Goal: Task Accomplishment & Management: Use online tool/utility

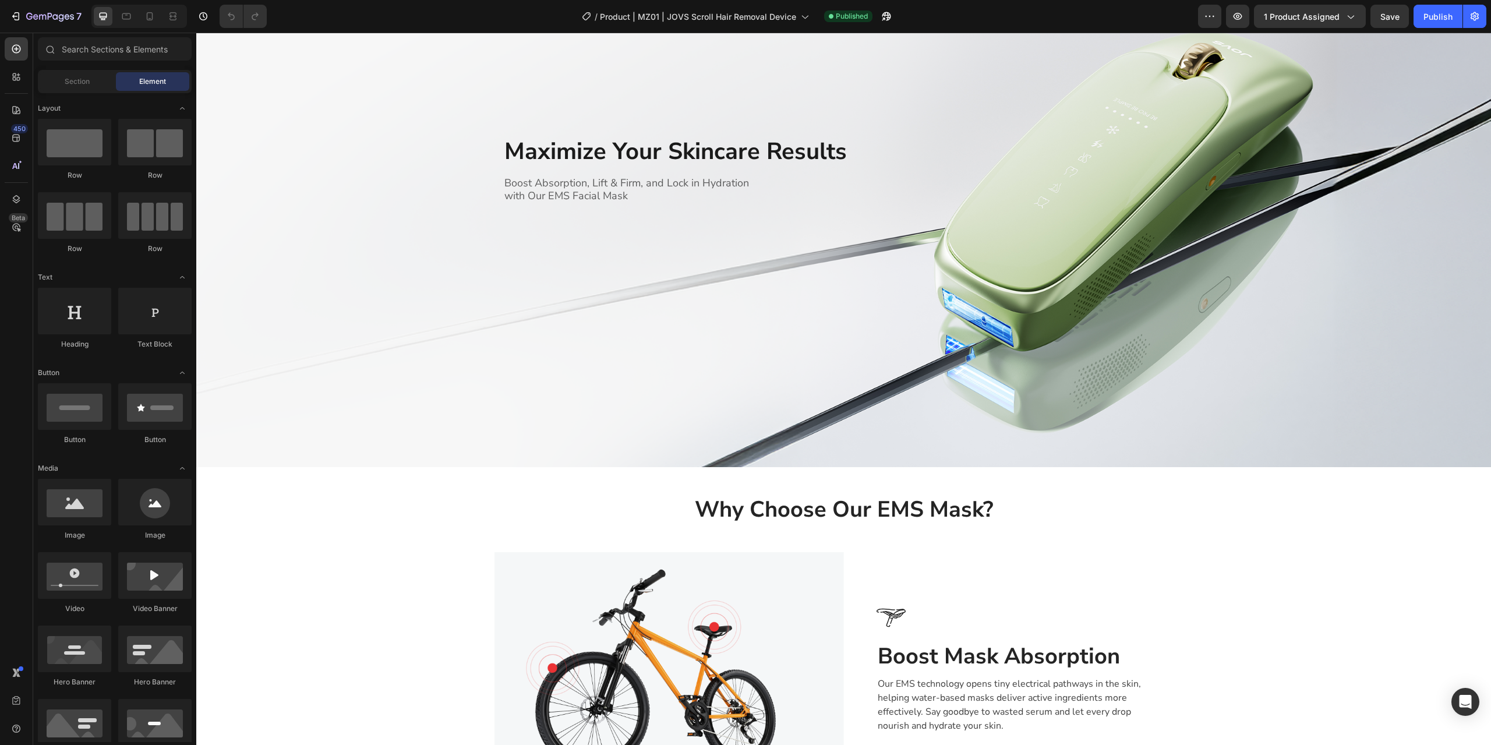
scroll to position [990, 0]
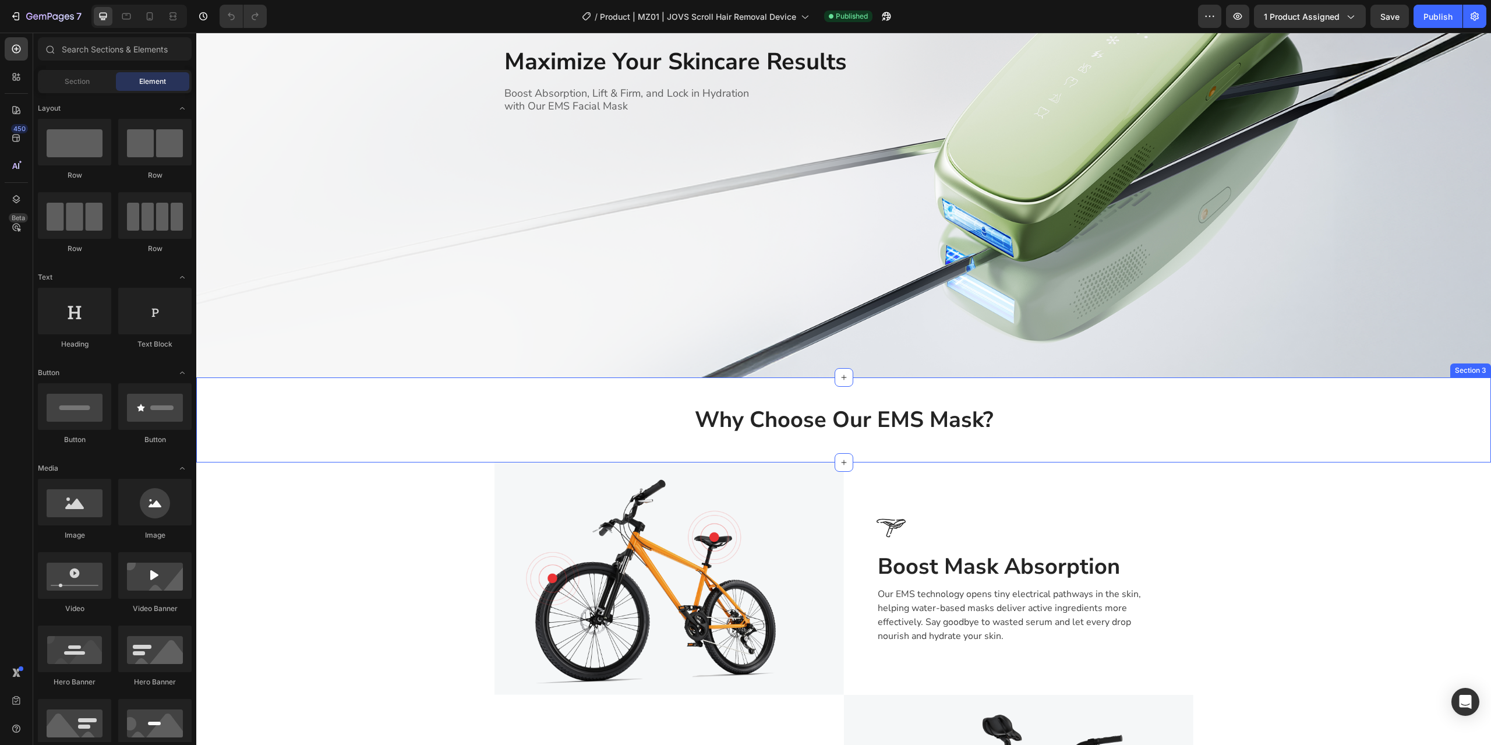
click at [1367, 424] on div "Why Choose Our EMS Mask? Heading Row" at bounding box center [843, 420] width 1294 height 48
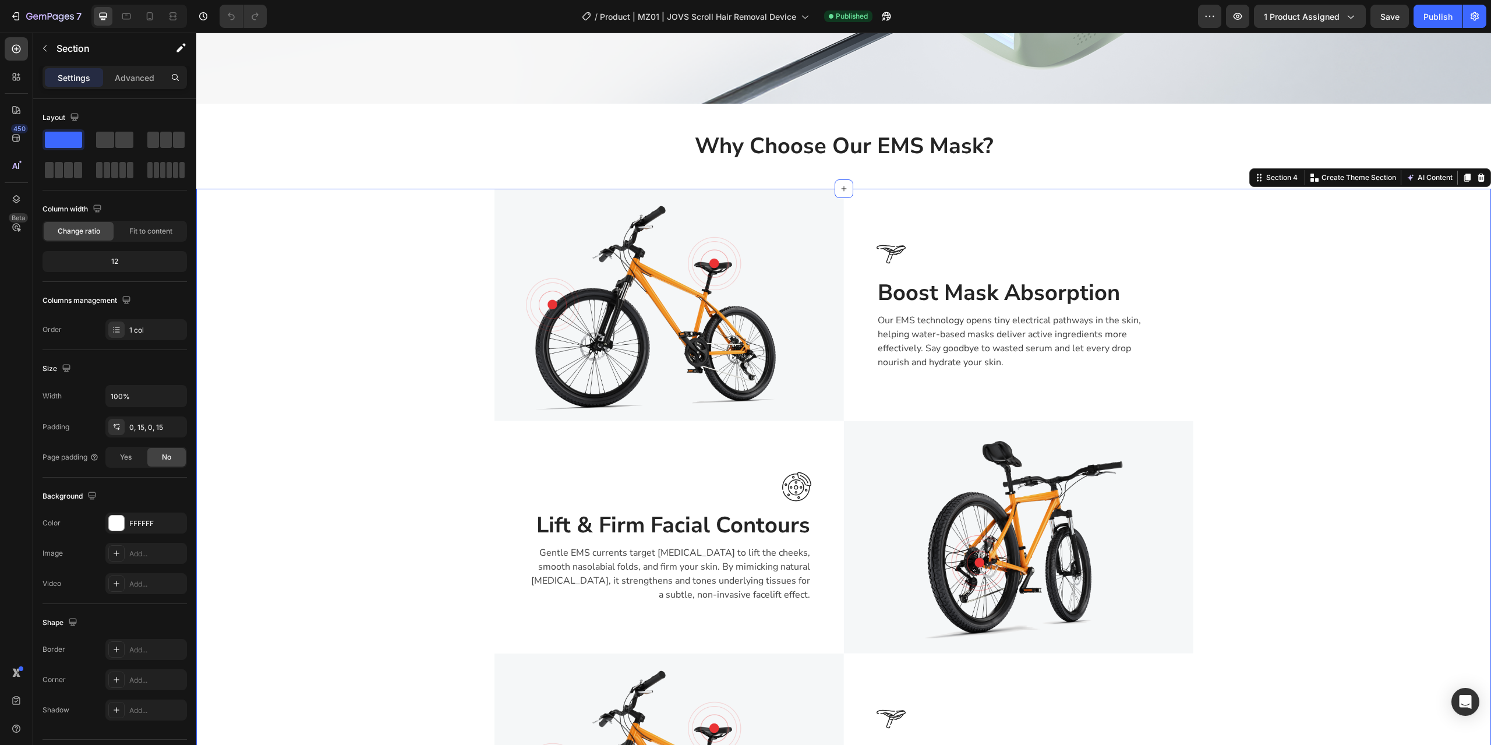
scroll to position [1281, 0]
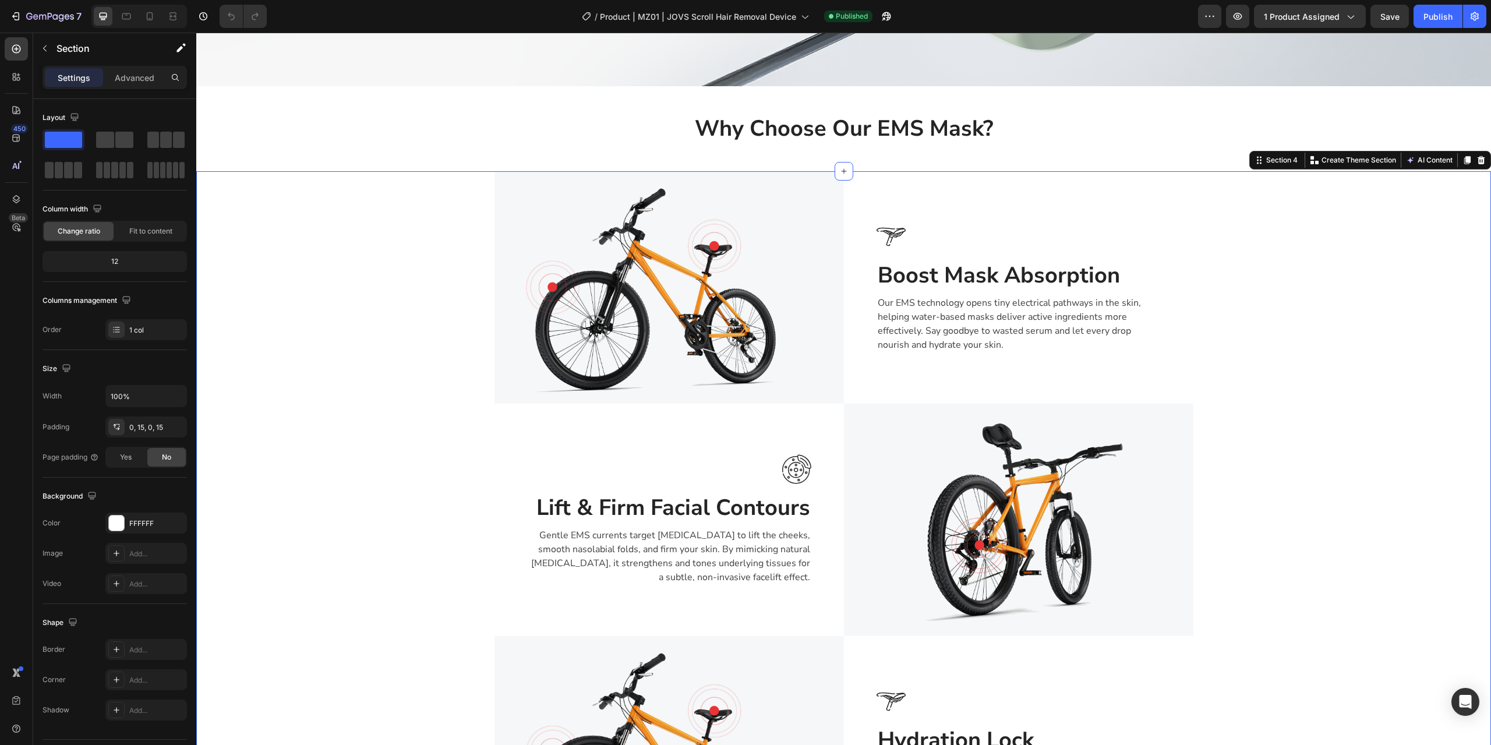
click at [1252, 471] on div "Image Image Boost Mask Absorption Heading Our EMS technology opens tiny electri…" at bounding box center [843, 519] width 1277 height 697
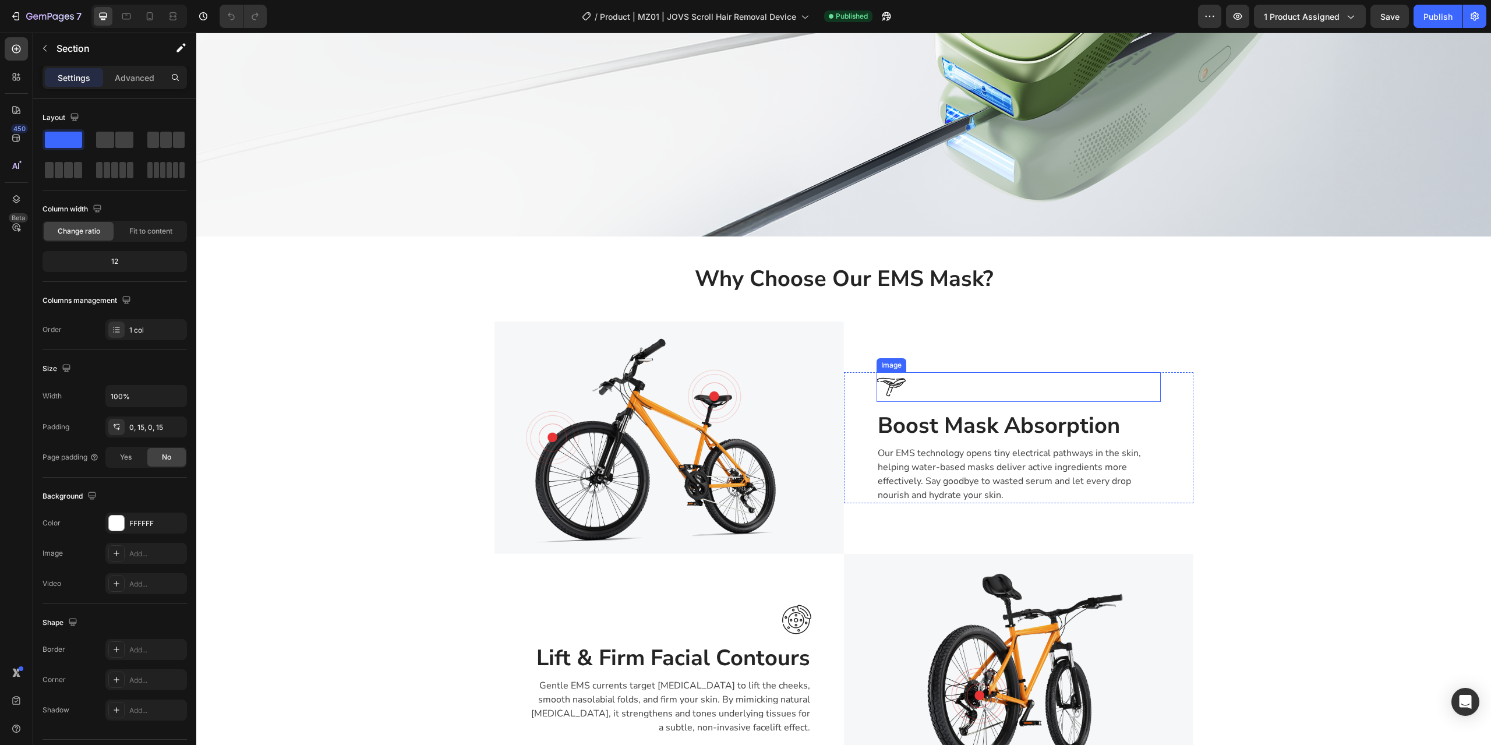
scroll to position [1167, 0]
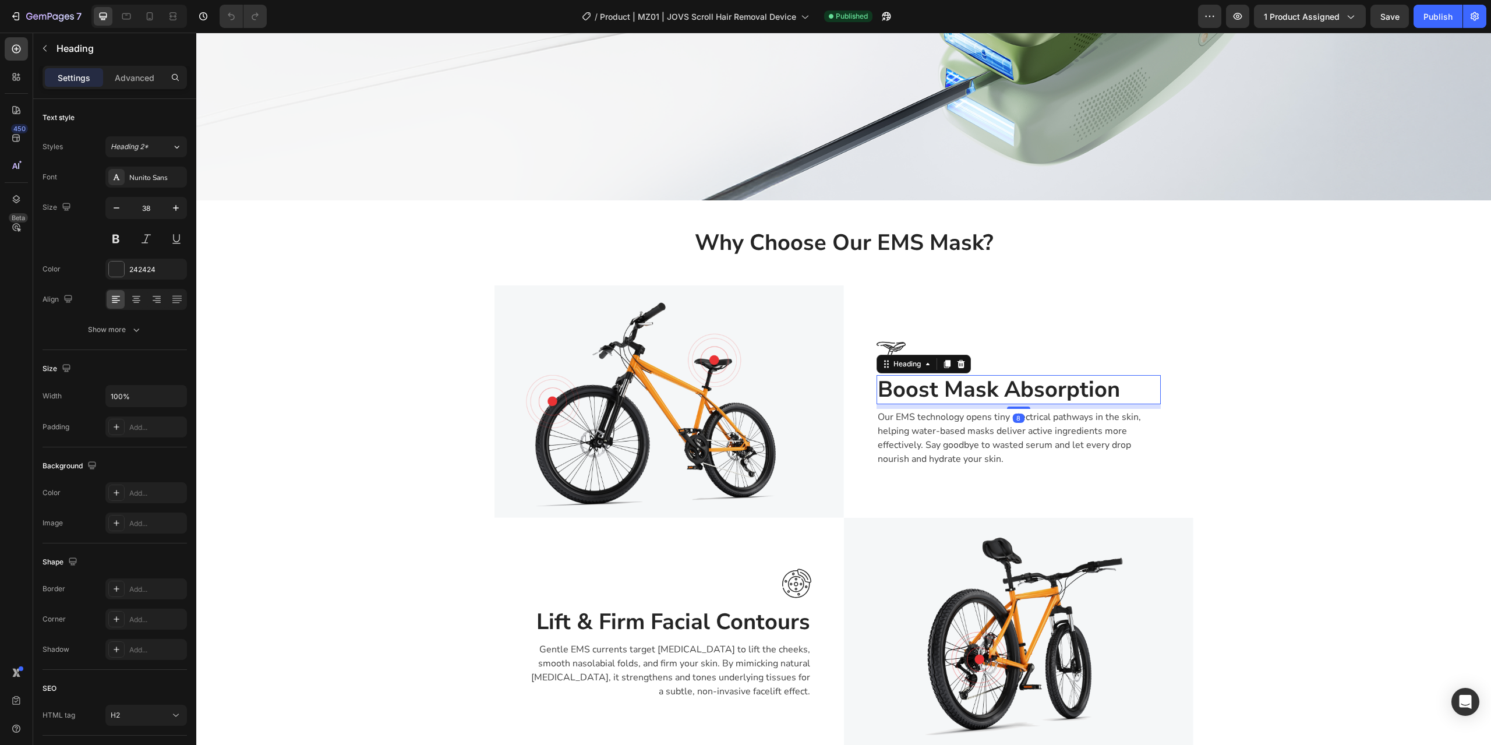
click at [1005, 388] on h2 "Boost Mask Absorption" at bounding box center [1018, 389] width 284 height 29
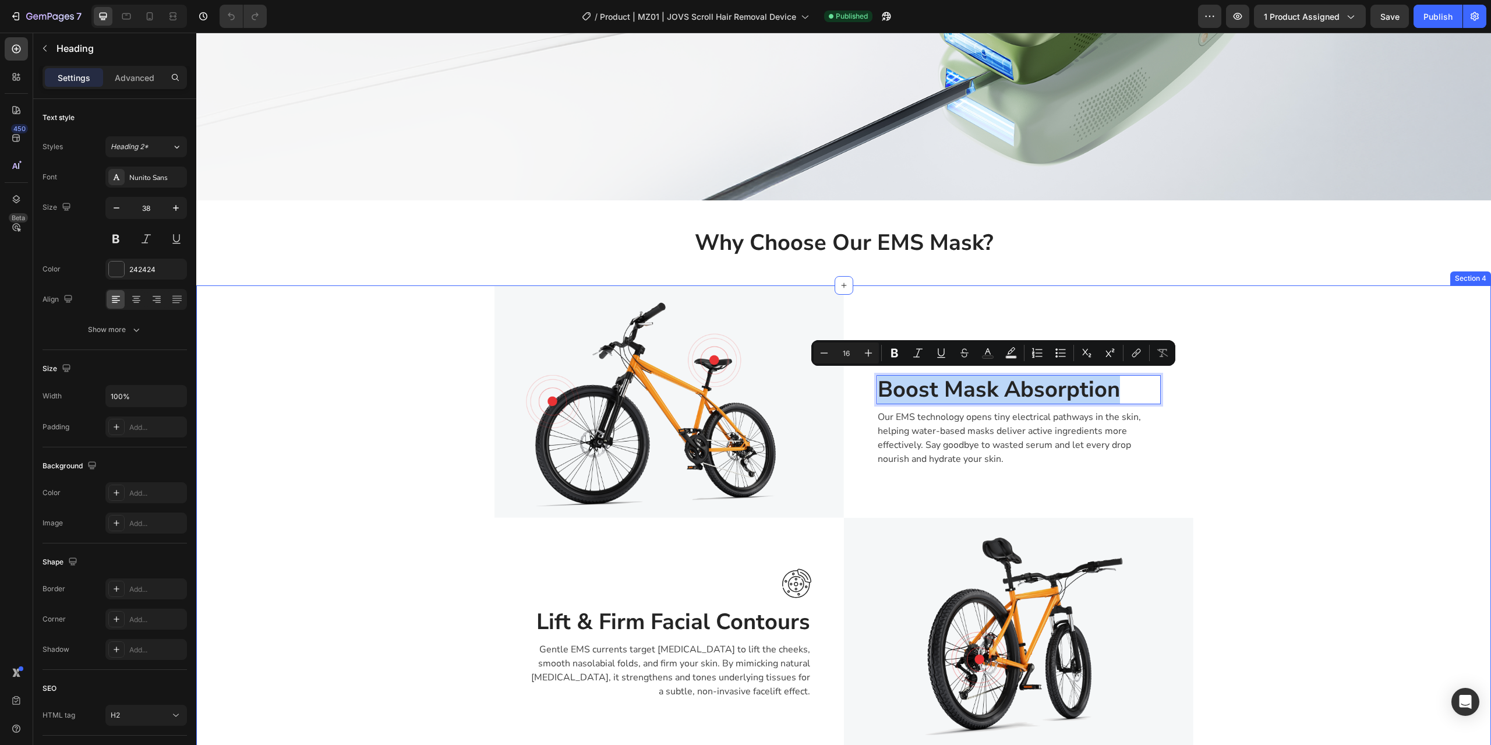
click at [1290, 390] on div "Image Image Boost Mask Absorption Heading 8 Our EMS technology opens tiny elect…" at bounding box center [843, 633] width 1277 height 697
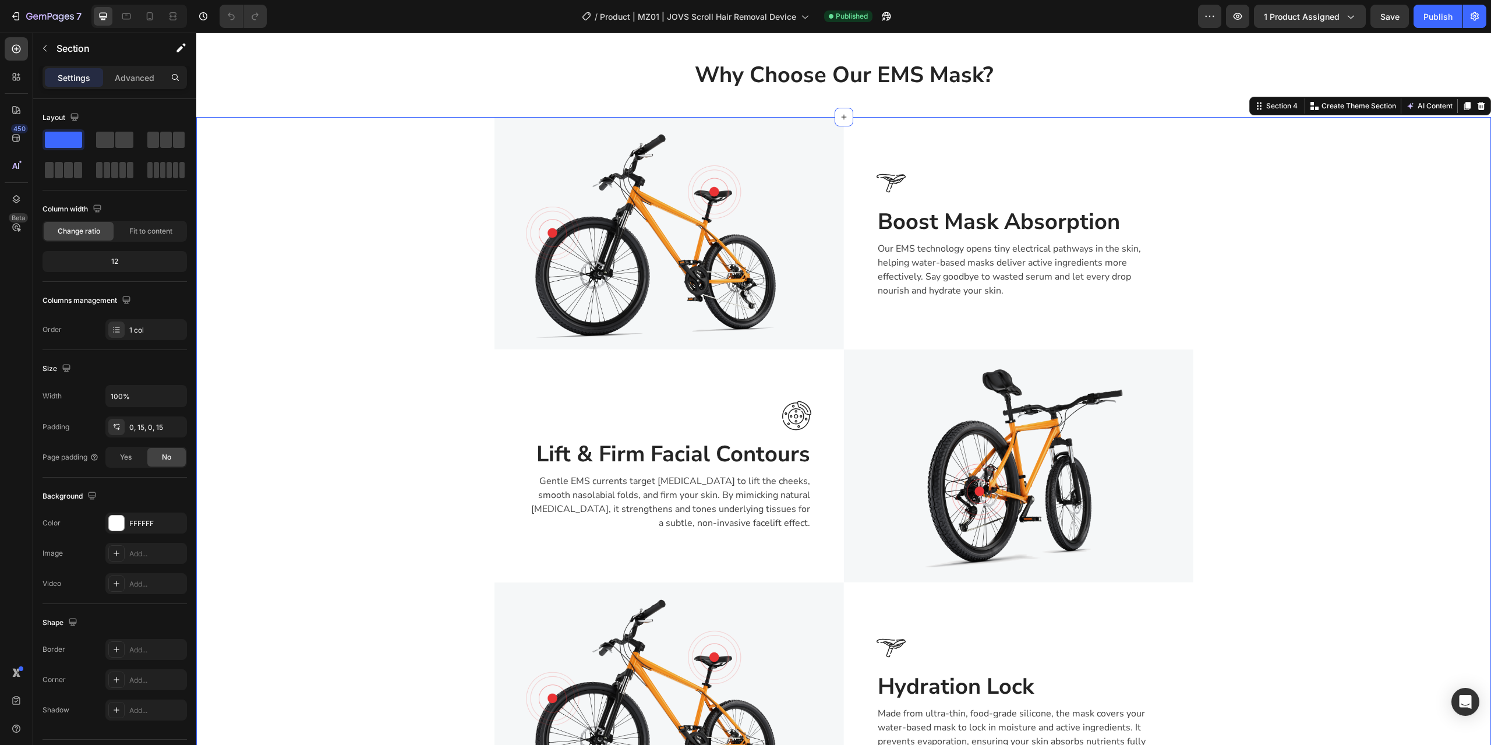
scroll to position [1400, 0]
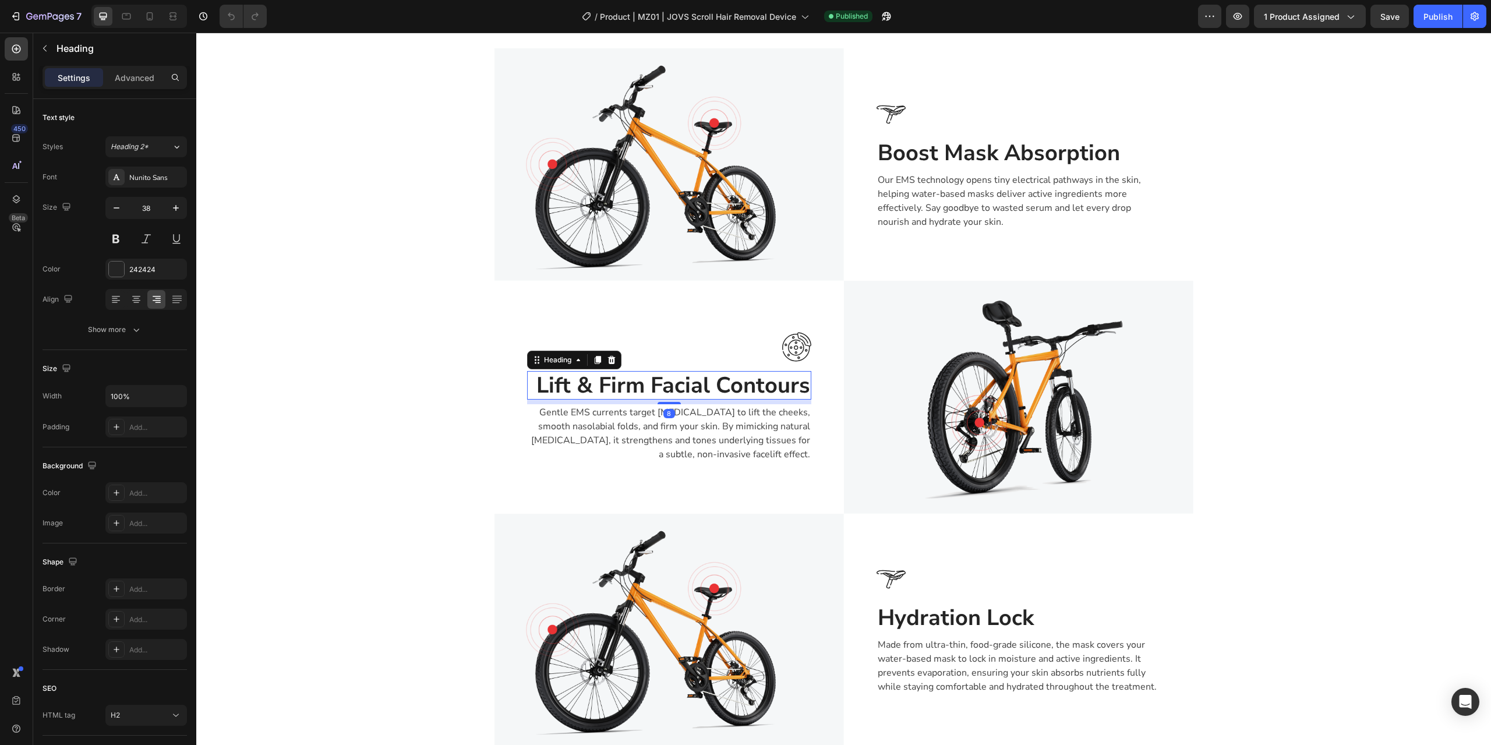
click at [674, 381] on h2 "Lift & Firm Facial Contours" at bounding box center [669, 385] width 284 height 29
click at [631, 380] on h2 "Lift & Firm Facial Contours" at bounding box center [669, 385] width 284 height 29
click at [631, 380] on p "Lift & Firm Facial Contours" at bounding box center [669, 385] width 282 height 27
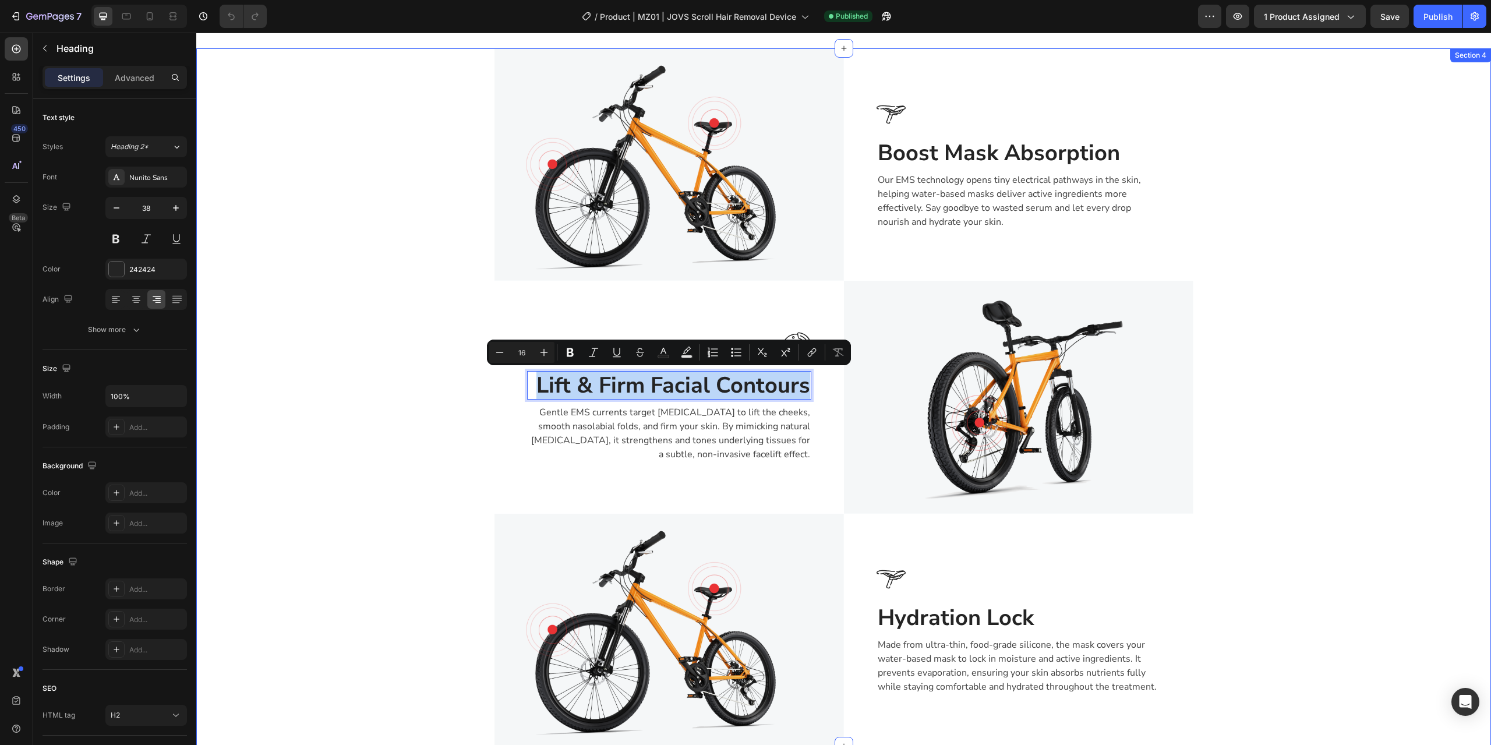
click at [1324, 409] on div "Image Image Boost Mask Absorption Heading Our EMS technology opens tiny electri…" at bounding box center [843, 396] width 1277 height 697
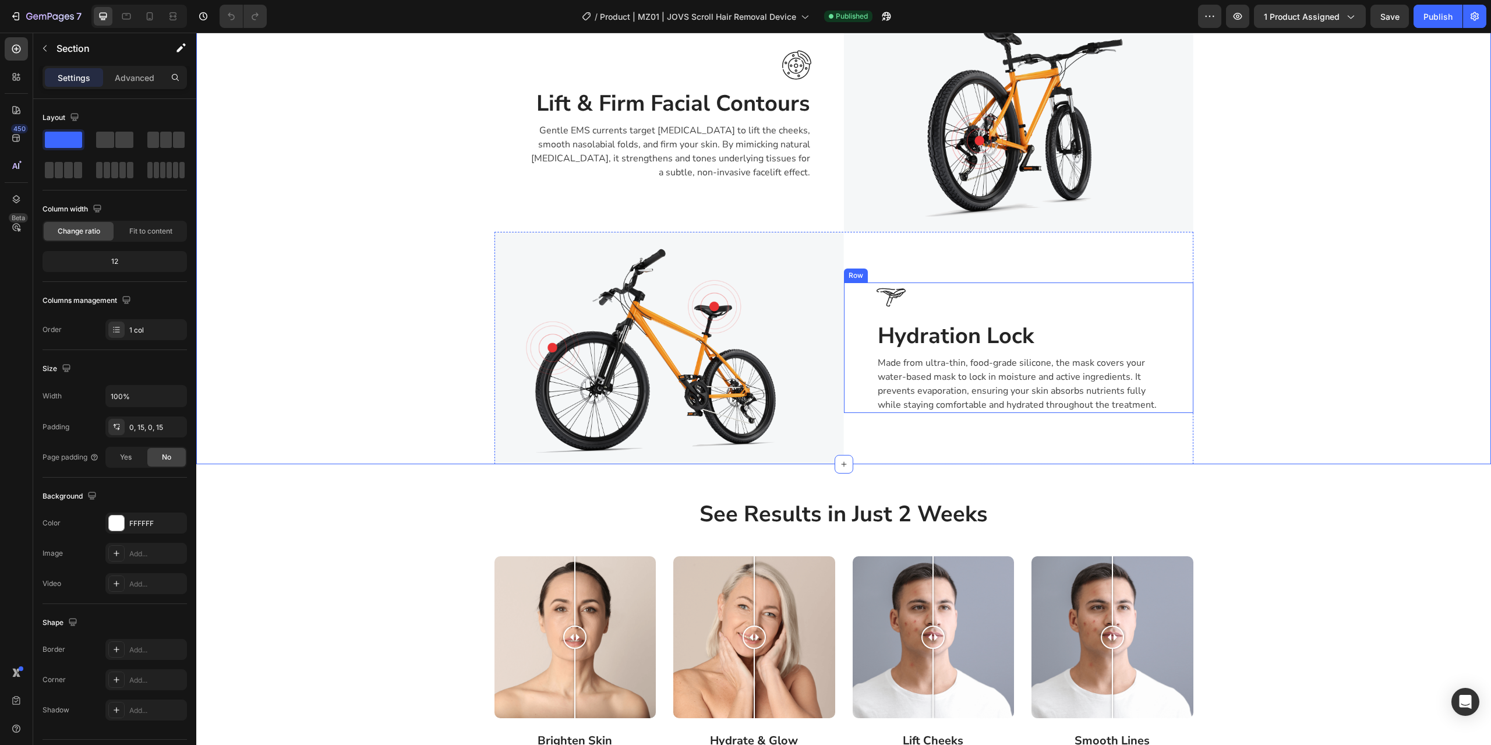
scroll to position [1691, 0]
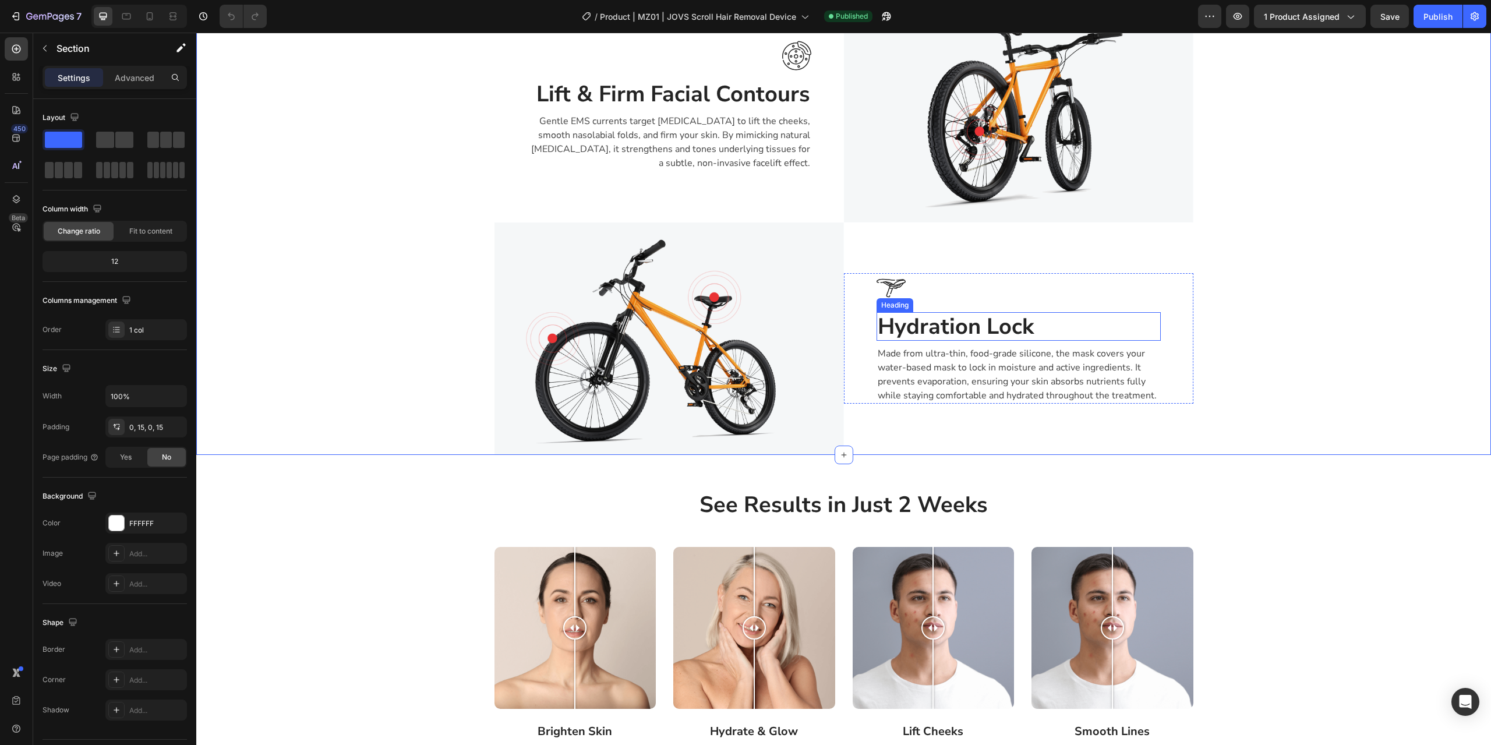
click at [963, 328] on h2 "Hydration Lock" at bounding box center [1018, 326] width 284 height 29
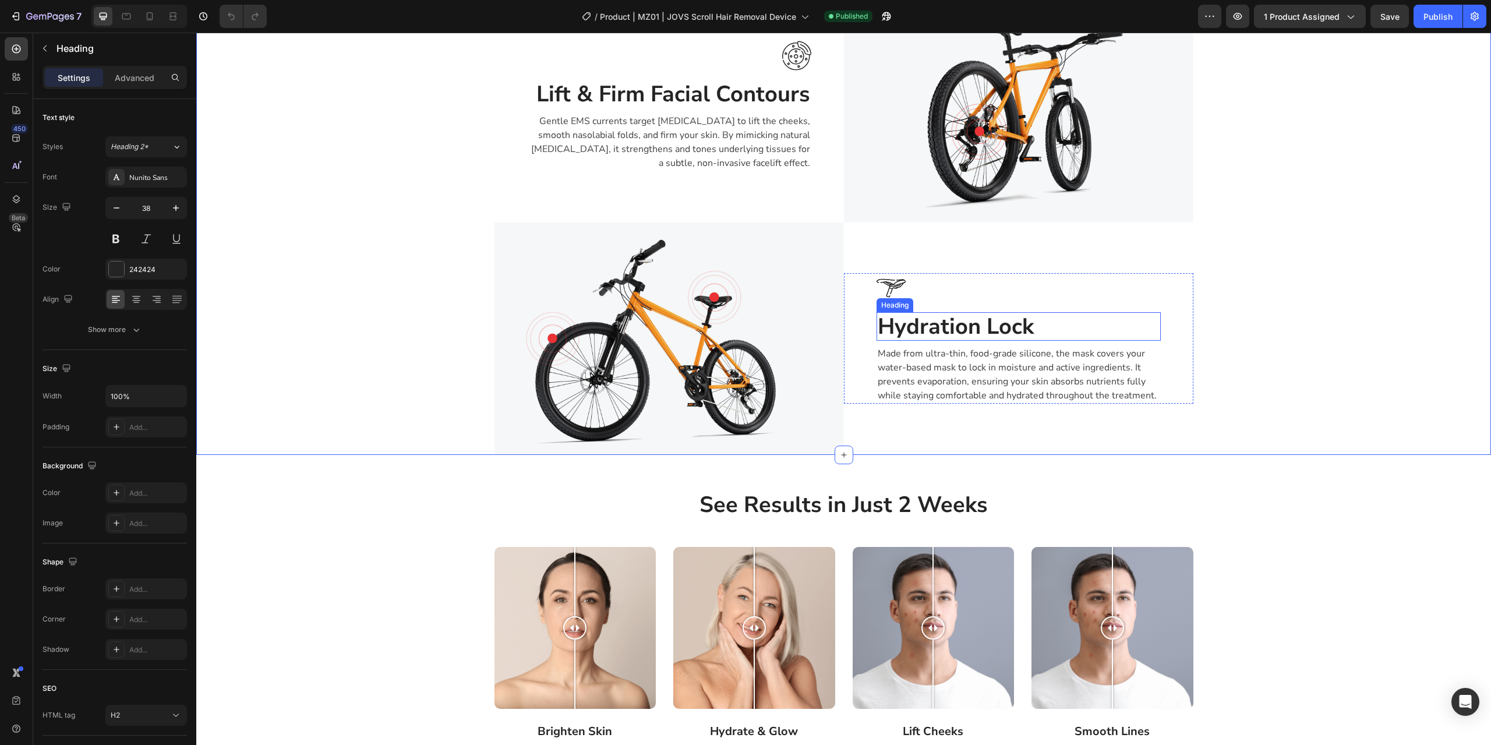
click at [963, 328] on h2 "Hydration Lock" at bounding box center [1018, 326] width 284 height 29
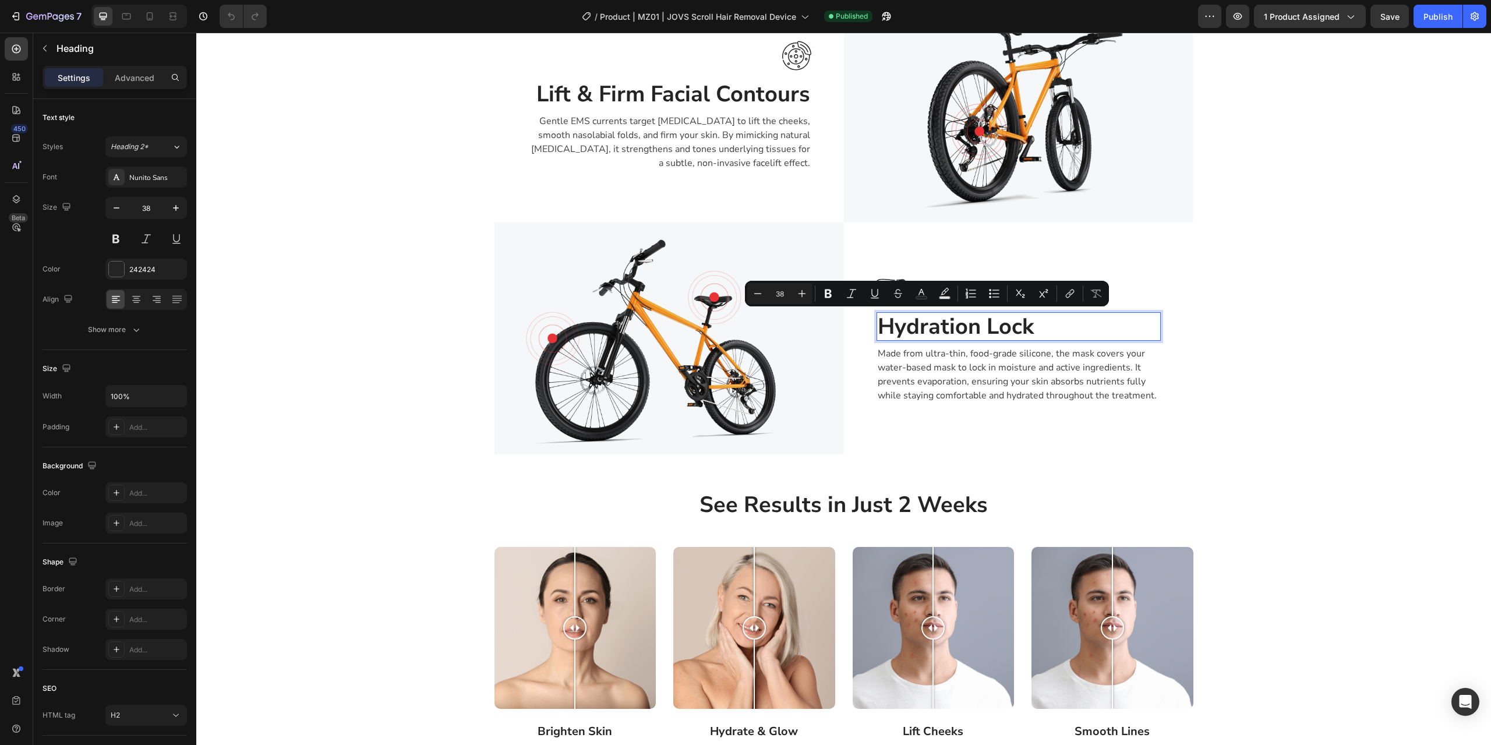
click at [1038, 327] on p "Hydration Lock" at bounding box center [1019, 326] width 282 height 27
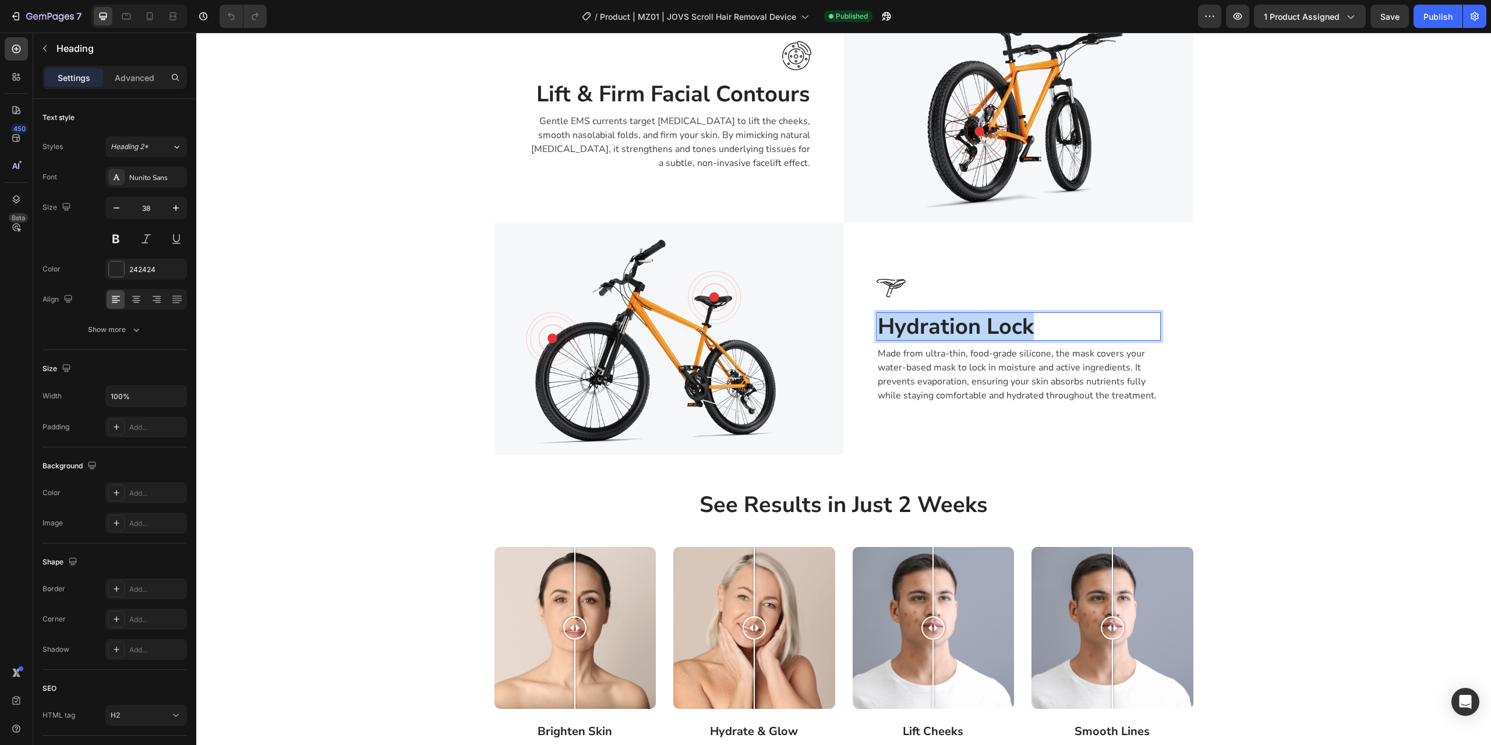
copy p "Hydration Lock"
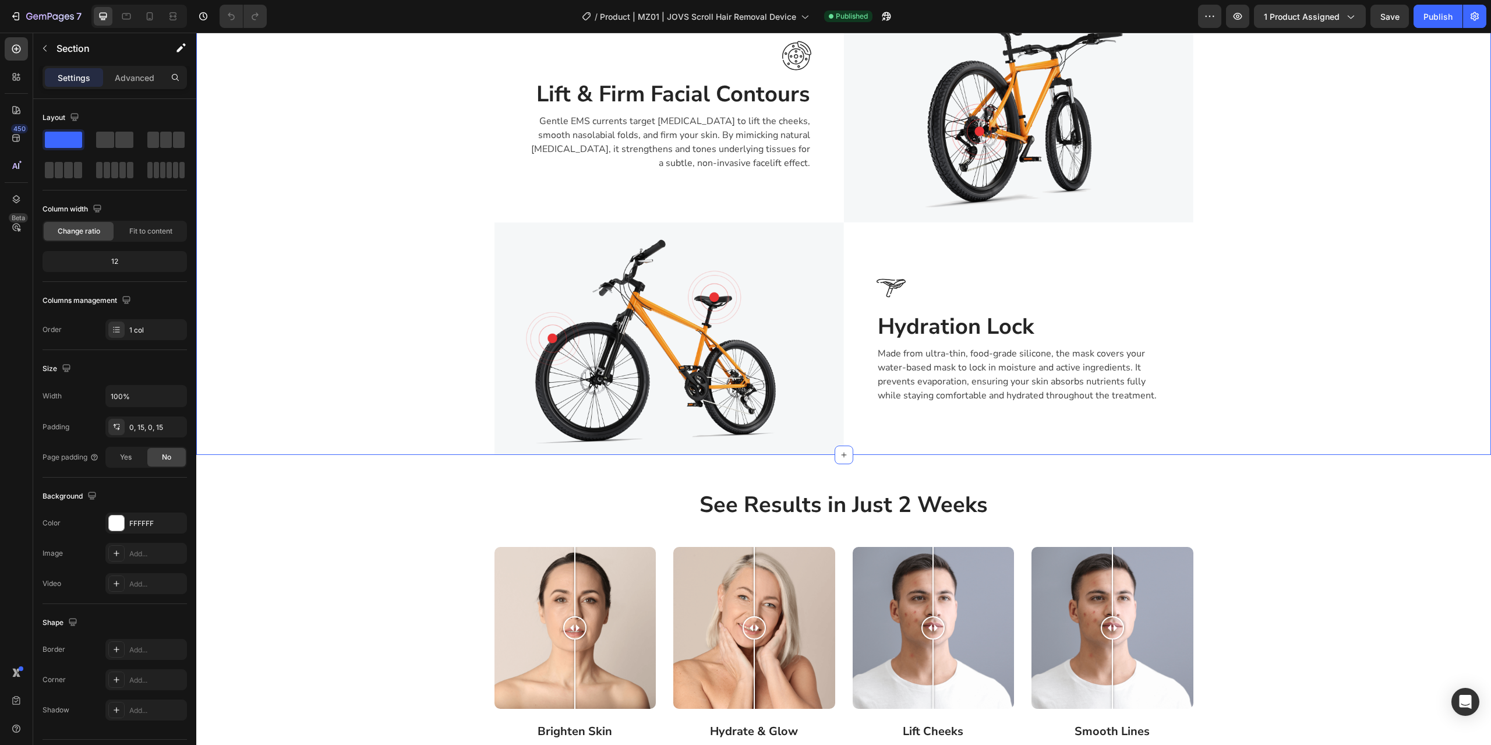
click at [1272, 312] on div "Image Image Boost Mask Absorption Heading Our EMS technology opens tiny electri…" at bounding box center [843, 105] width 1277 height 697
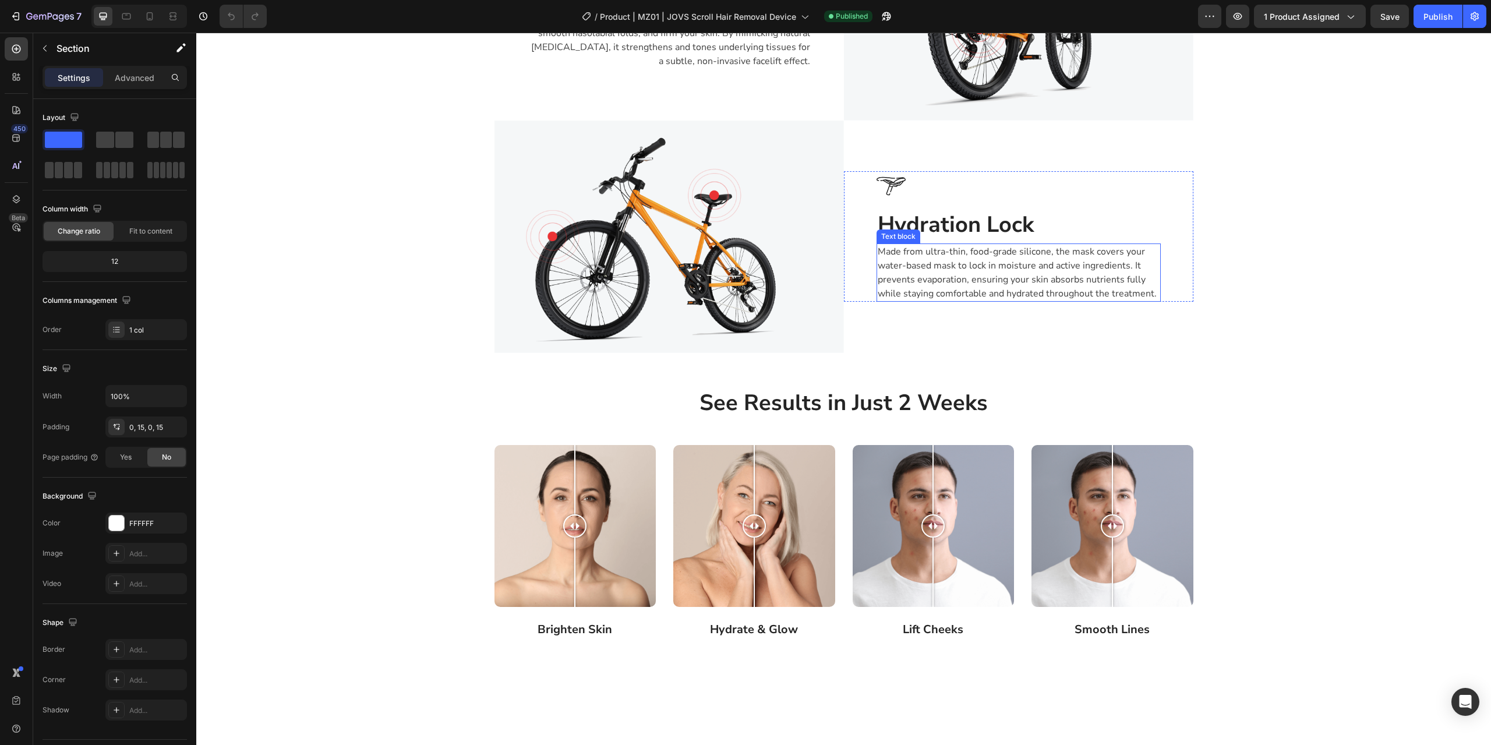
scroll to position [1863, 0]
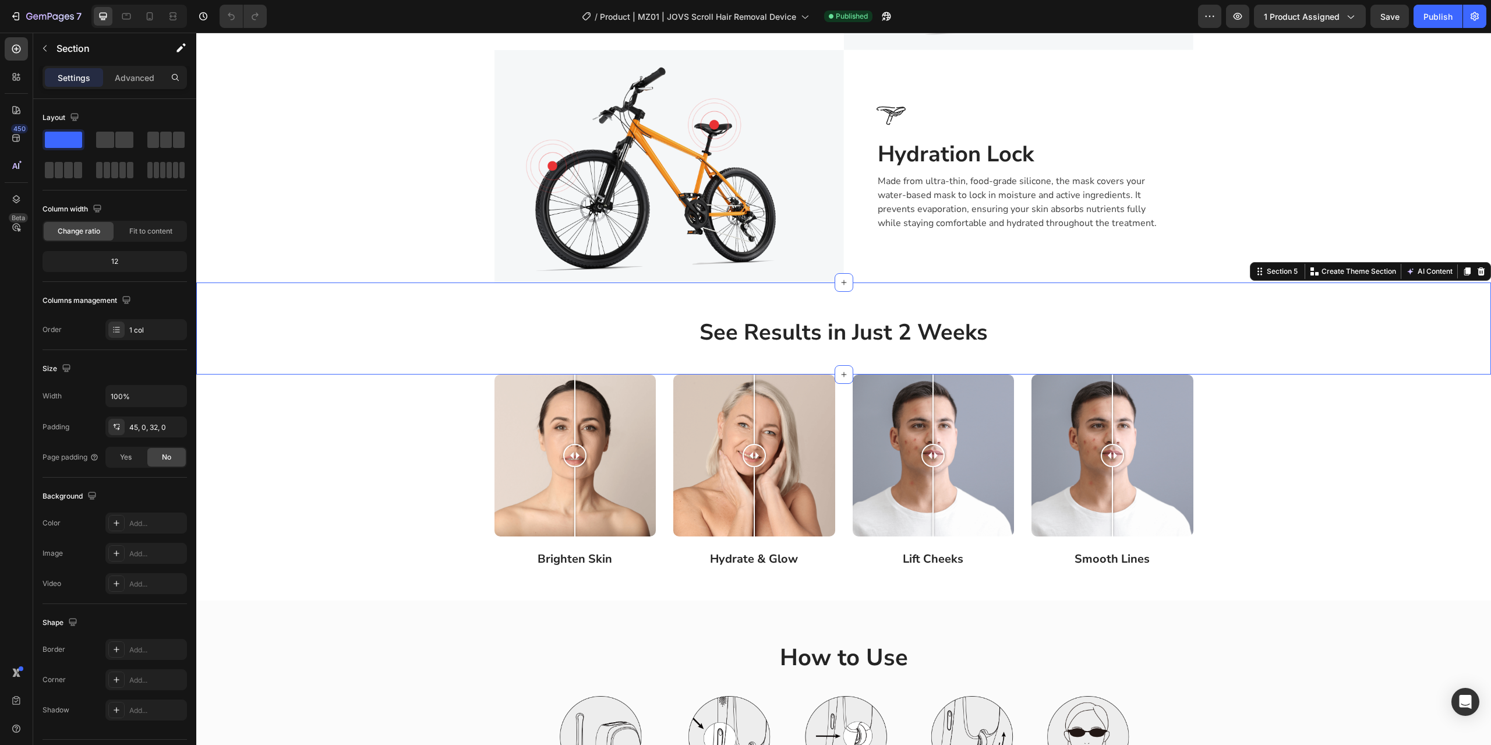
click at [326, 327] on div "See Results in Just 2 Weeks Heading Row" at bounding box center [843, 333] width 1294 height 48
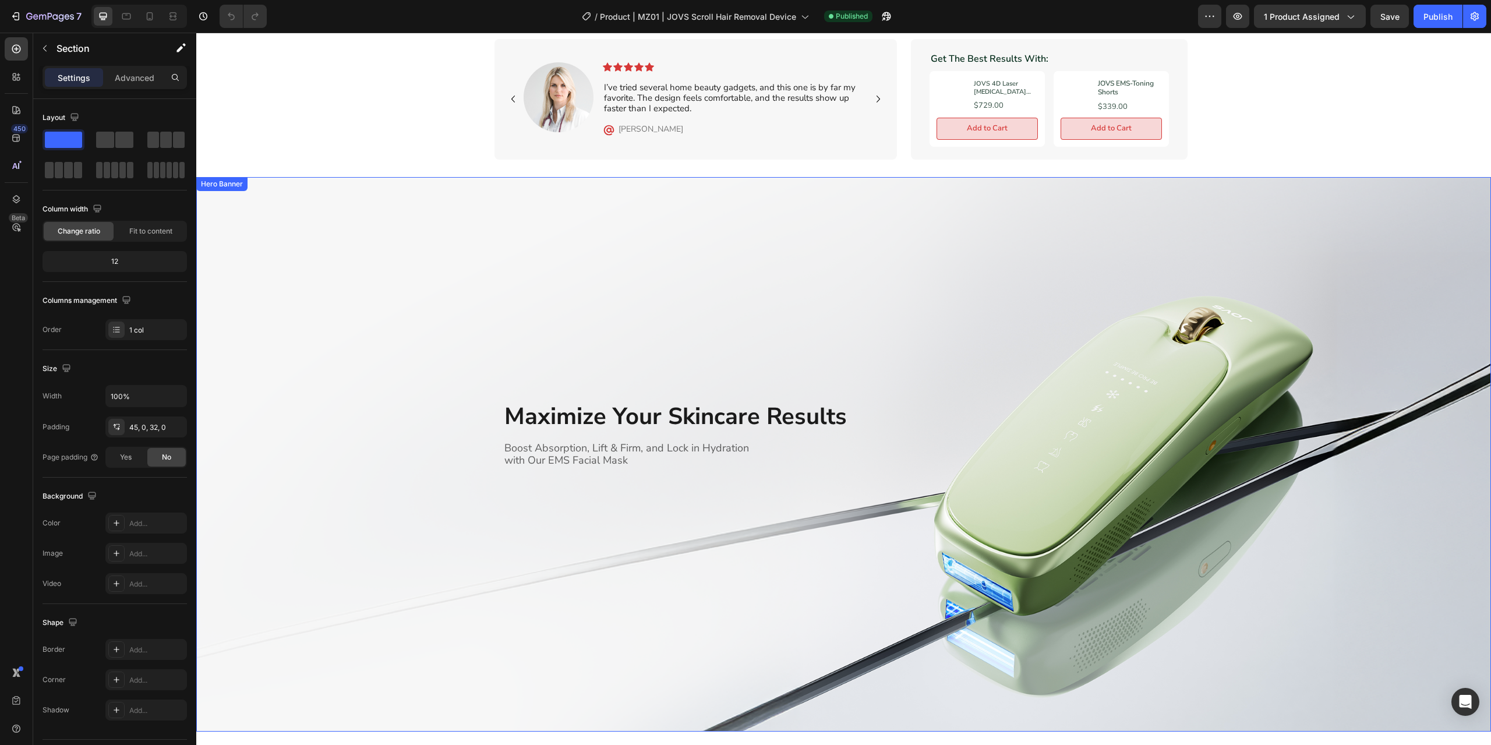
scroll to position [0, 0]
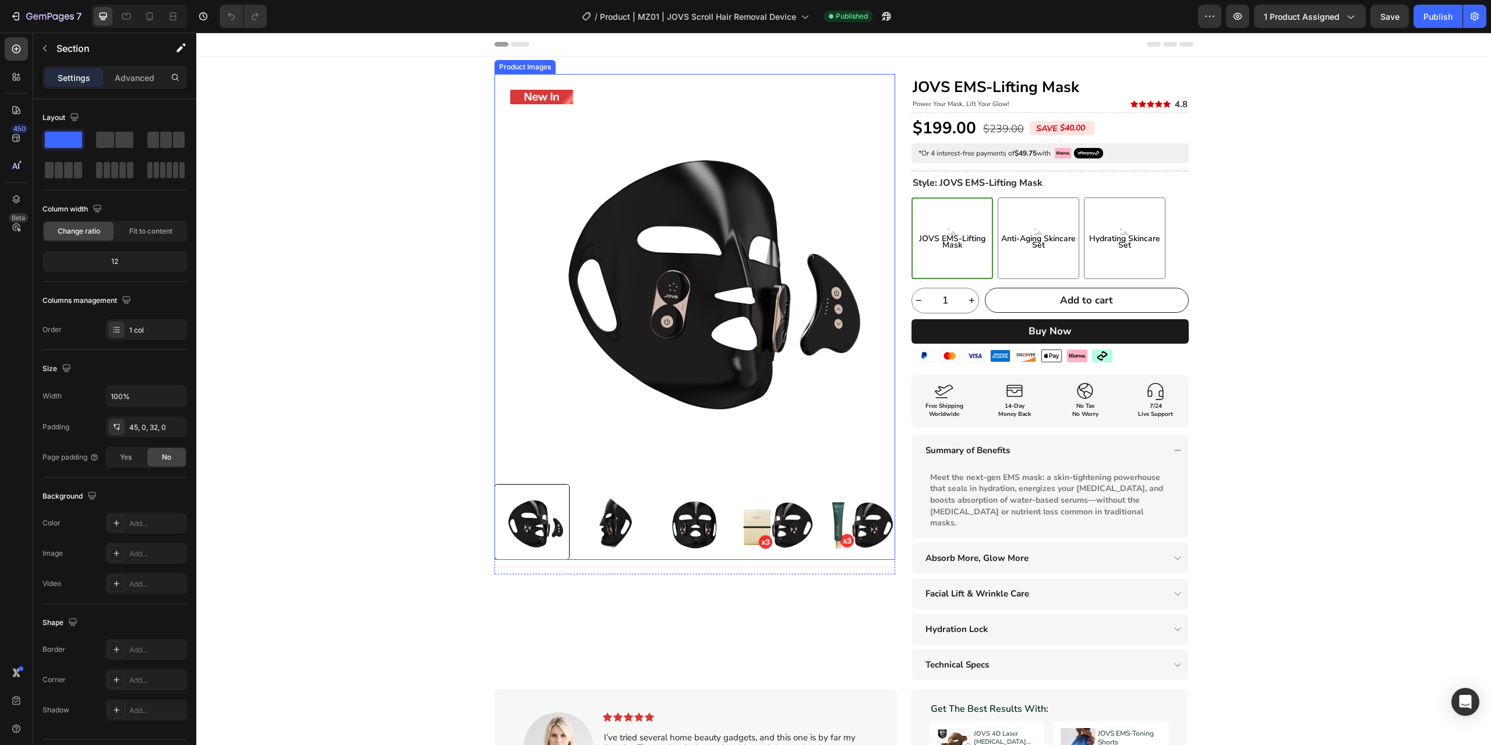
click at [603, 516] on img at bounding box center [613, 522] width 76 height 76
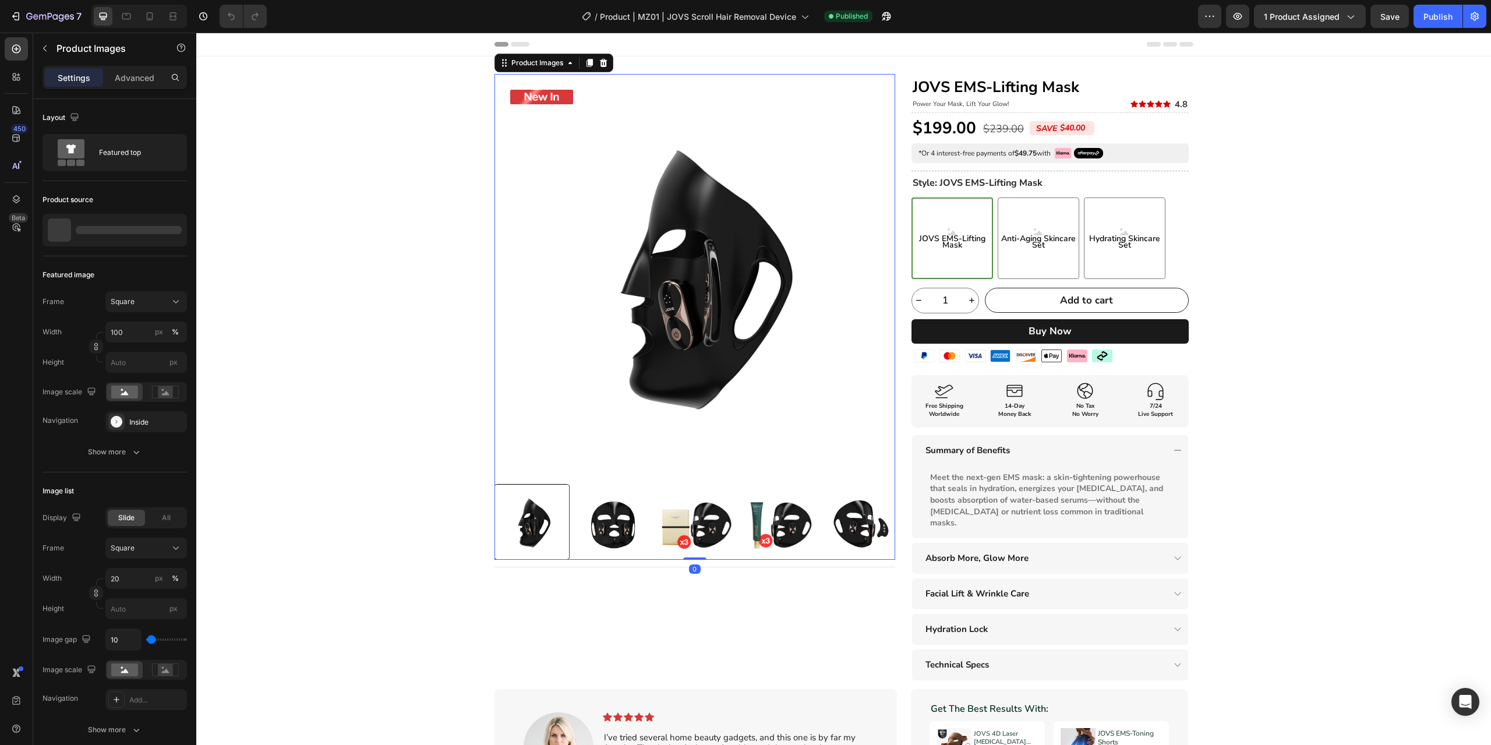
click at [597, 517] on img at bounding box center [613, 522] width 76 height 76
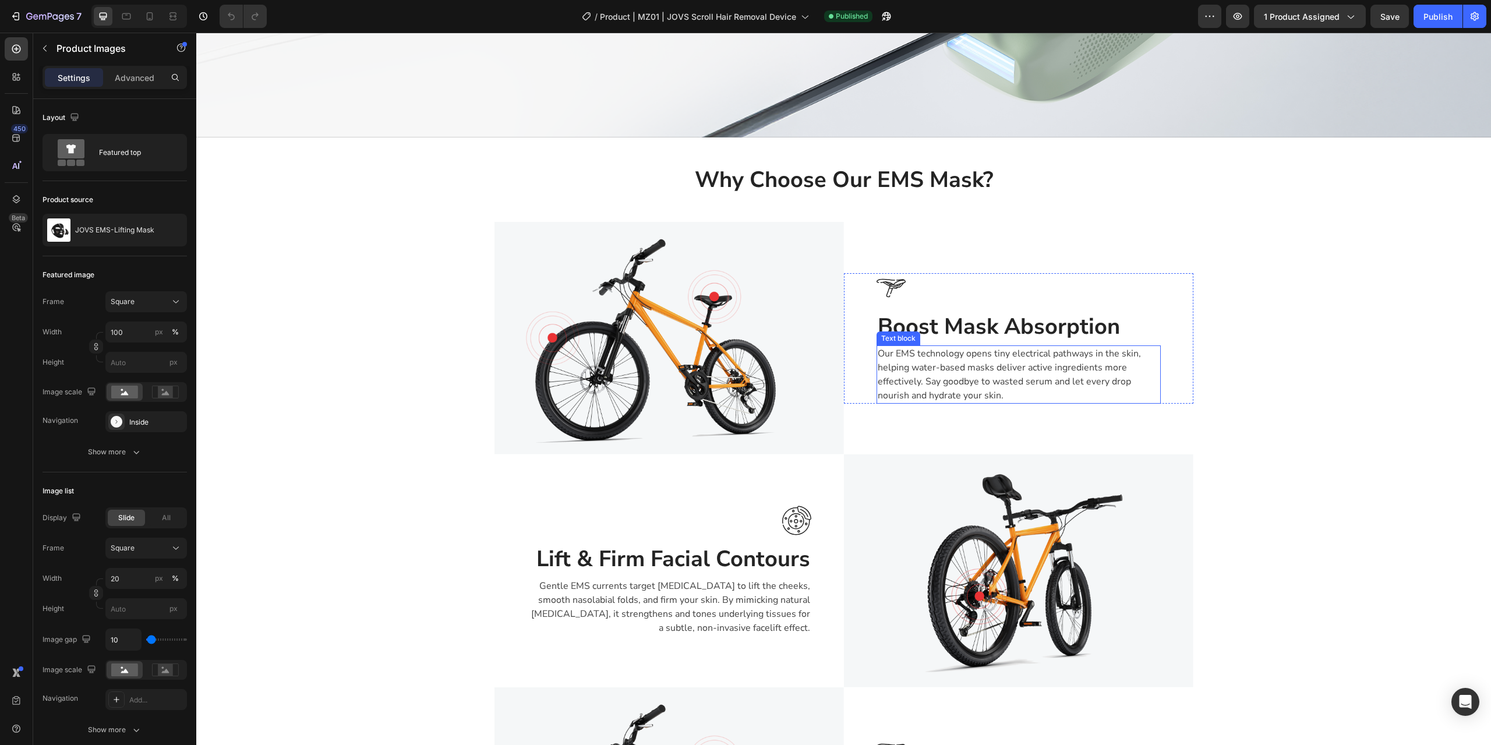
scroll to position [1223, 0]
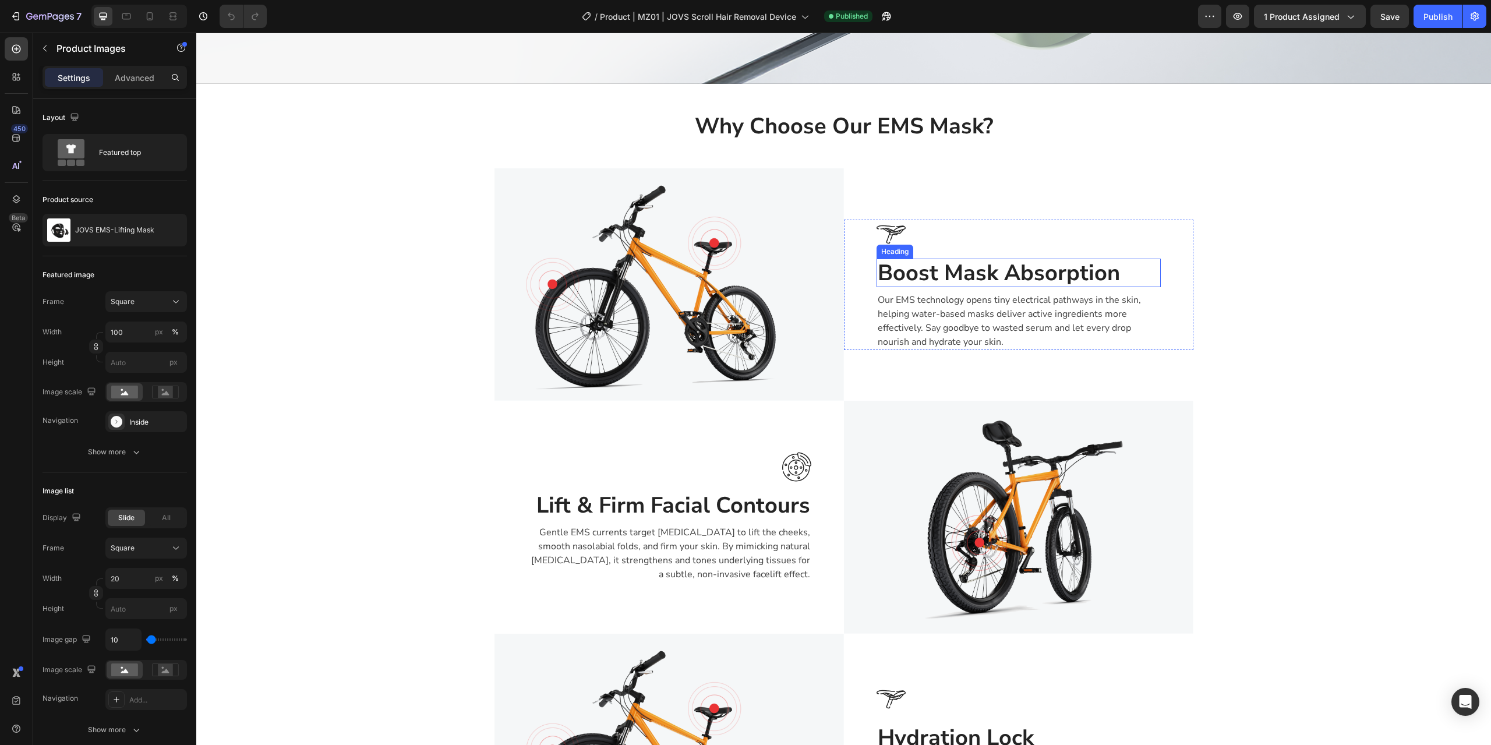
click at [999, 274] on h2 "Boost Mask Absorption" at bounding box center [1018, 273] width 284 height 29
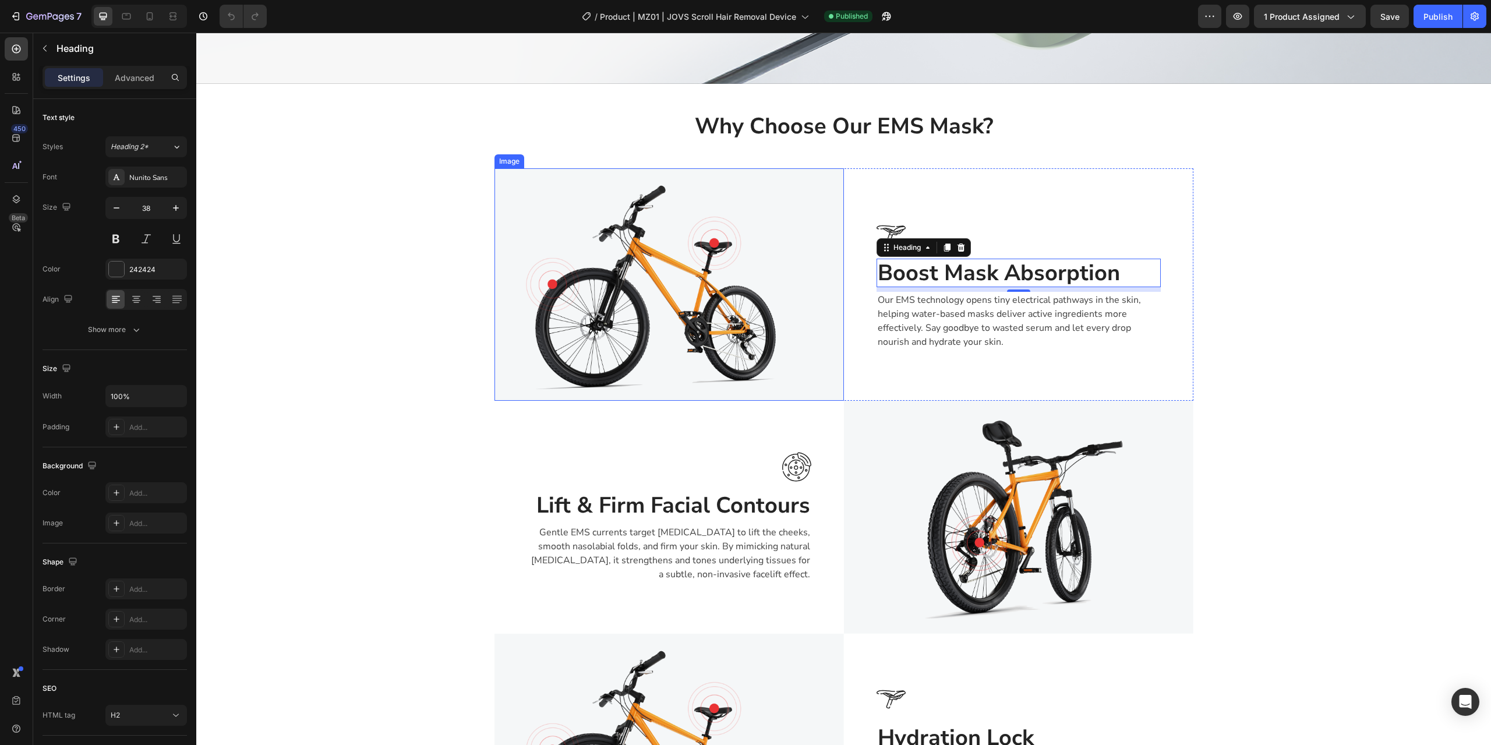
scroll to position [1281, 0]
